Goal: Task Accomplishment & Management: Use online tool/utility

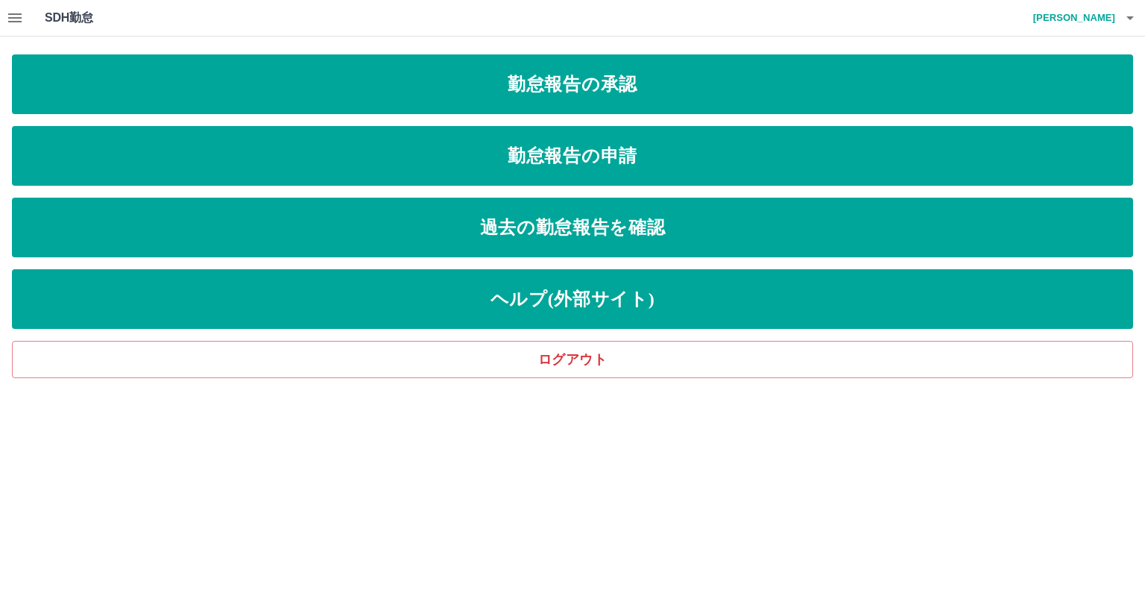
click at [12, 21] on icon "button" at bounding box center [14, 17] width 13 height 9
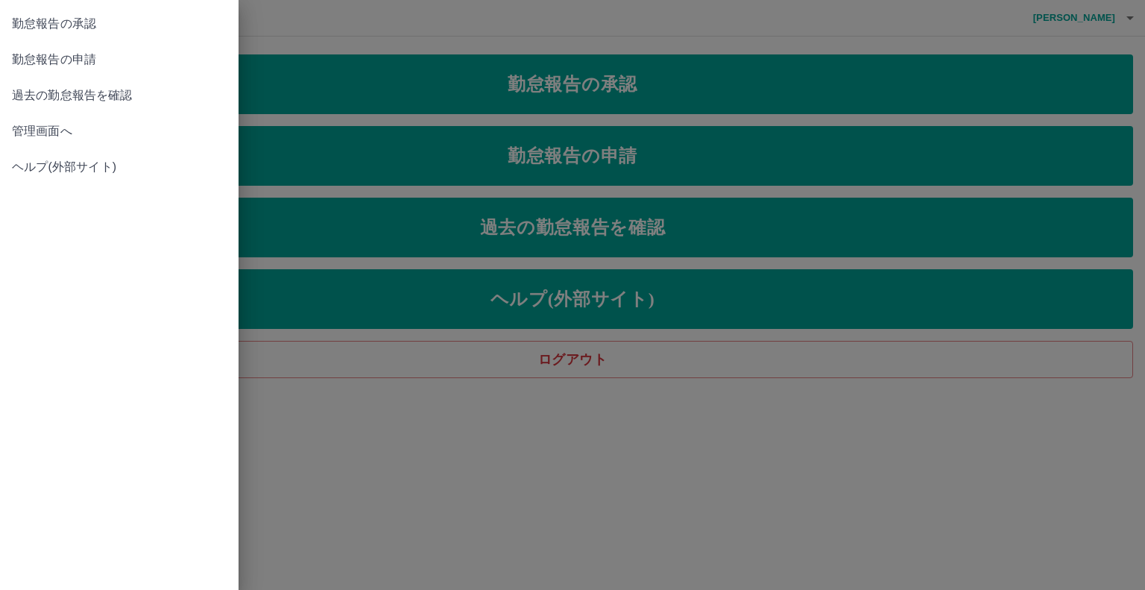
click at [89, 130] on span "管理画面へ" at bounding box center [119, 131] width 215 height 18
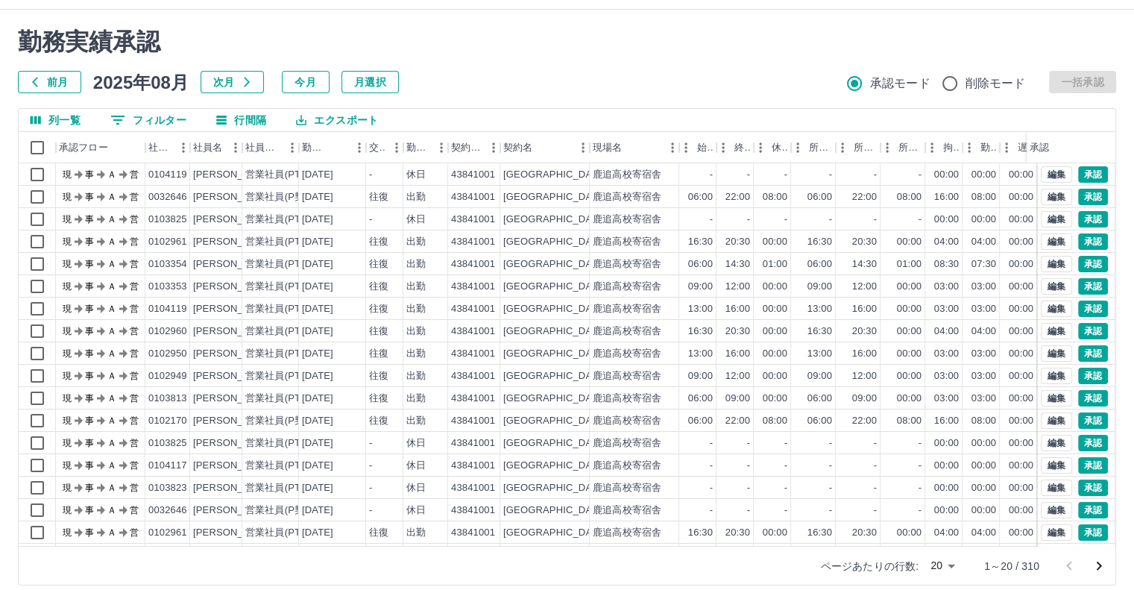
scroll to position [40, 0]
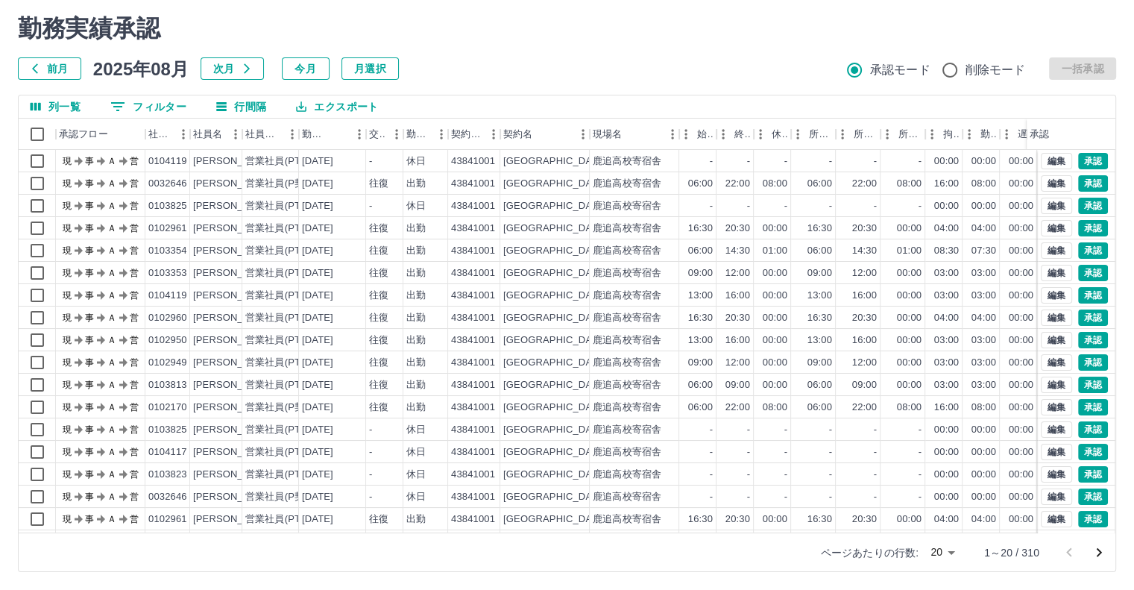
click at [938, 551] on body "SDH勤怠 川村　健太 勤務実績承認 前月 2025年08月 次月 今月 月選択 承認モード 削除モード 一括承認 列一覧 0 フィルター 行間隔 エクスポー…" at bounding box center [567, 275] width 1134 height 630
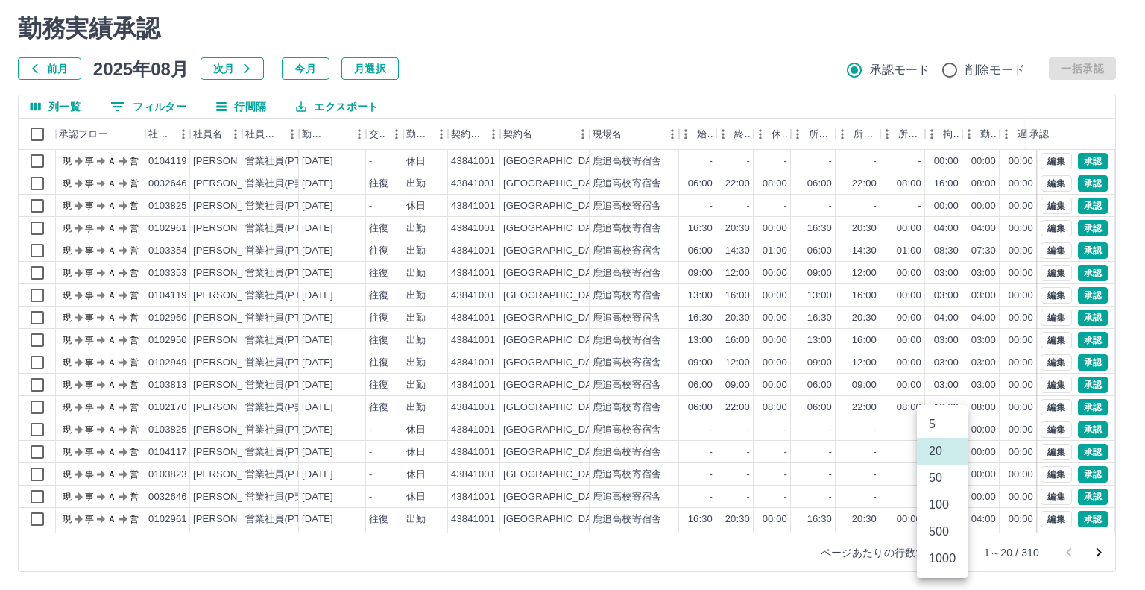
click at [936, 476] on li "50" at bounding box center [942, 478] width 51 height 27
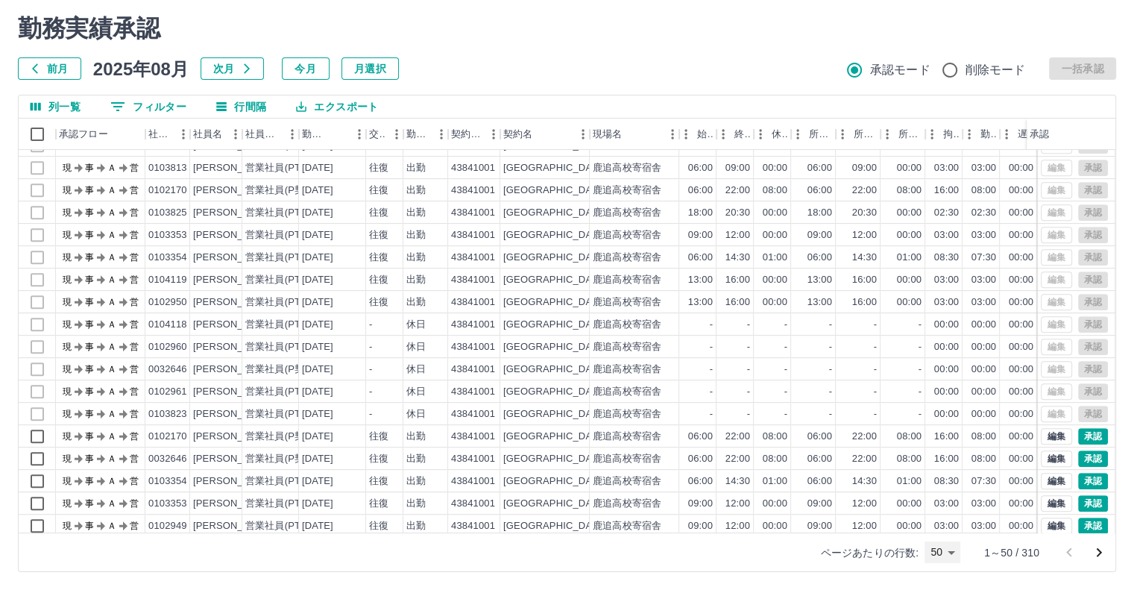
scroll to position [746, 0]
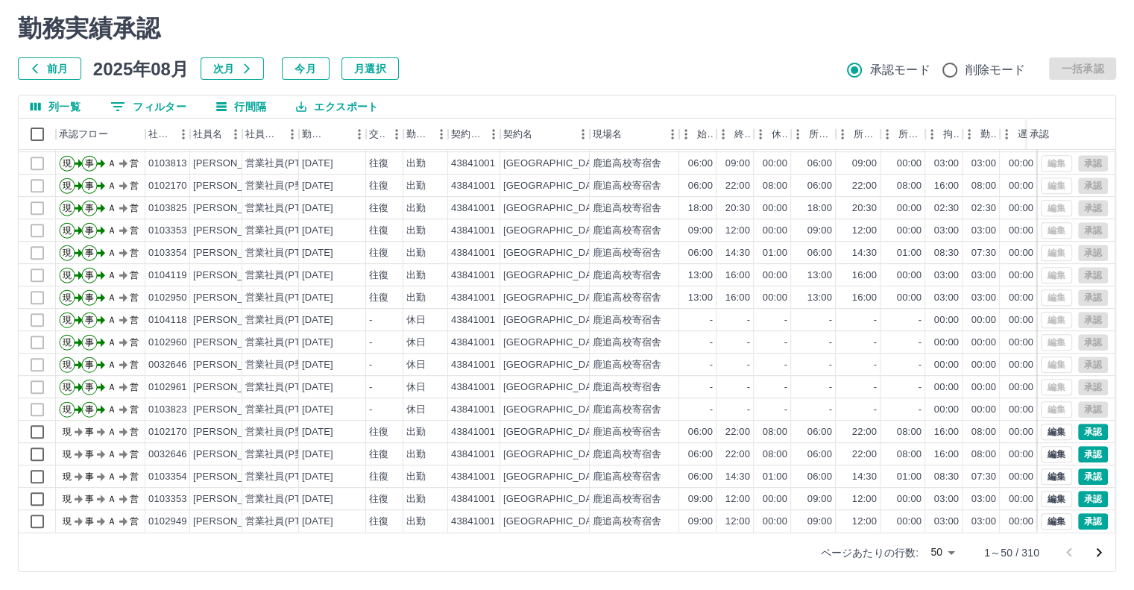
click at [946, 553] on body "SDH勤怠 川村　健太 勤務実績承認 前月 2025年08月 次月 今月 月選択 承認モード 削除モード 一括承認 列一覧 0 フィルター 行間隔 エクスポー…" at bounding box center [567, 275] width 1134 height 630
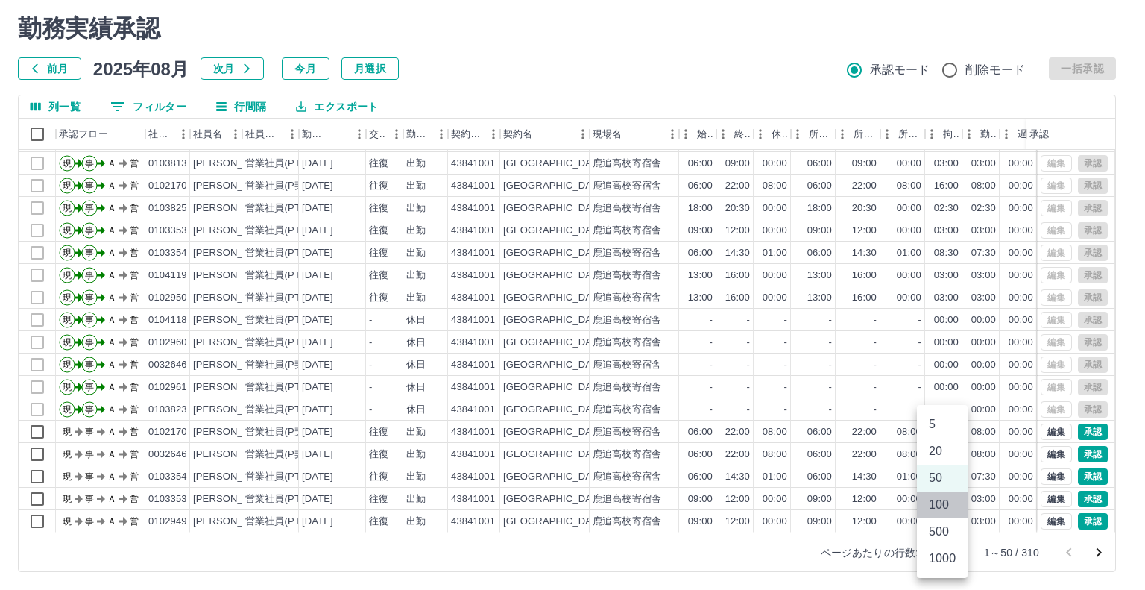
click at [940, 503] on li "100" at bounding box center [942, 504] width 51 height 27
type input "***"
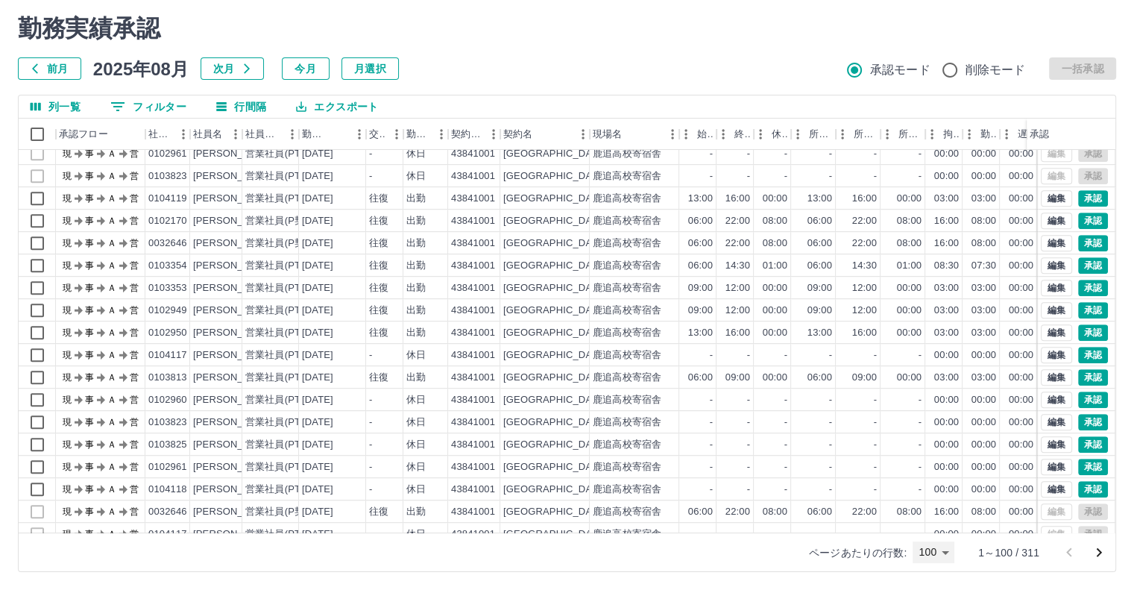
scroll to position [969, 0]
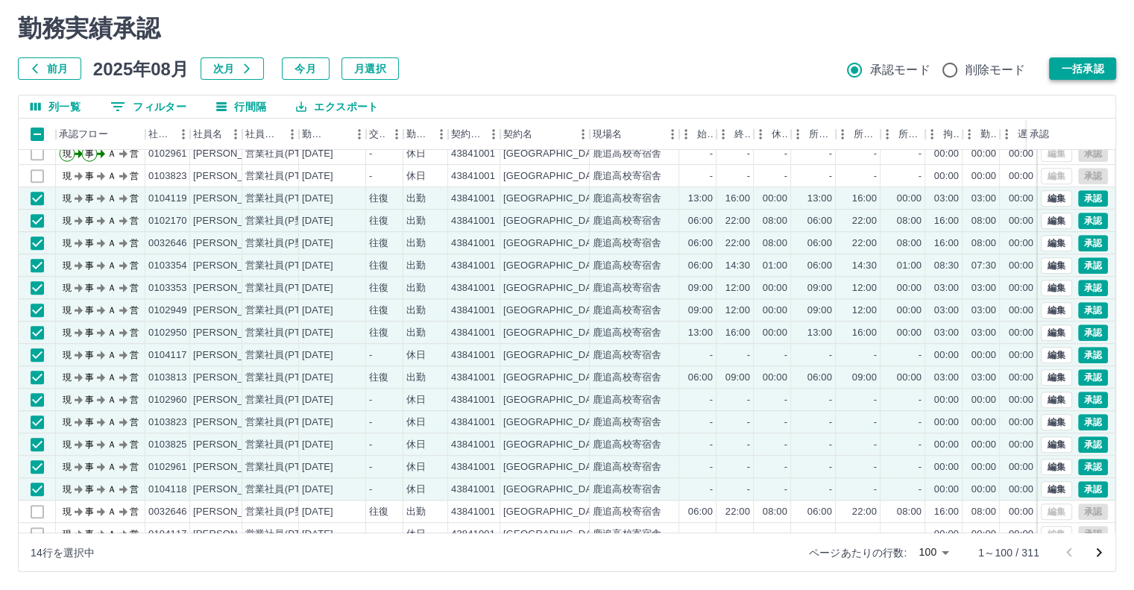
click at [1059, 63] on button "一括承認" at bounding box center [1082, 68] width 67 height 22
